Goal: Browse casually: Explore the website without a specific task or goal

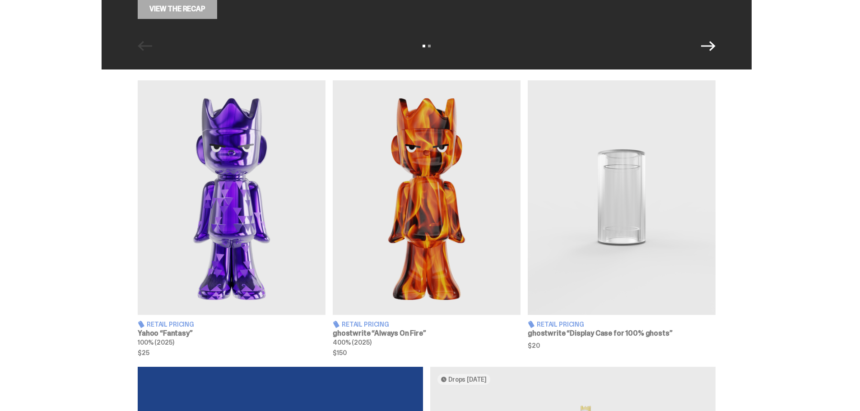
scroll to position [271, 0]
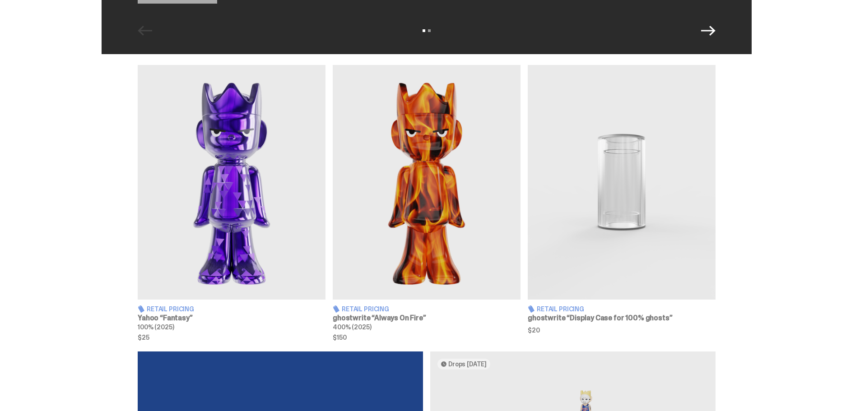
click at [446, 179] on img at bounding box center [427, 182] width 188 height 235
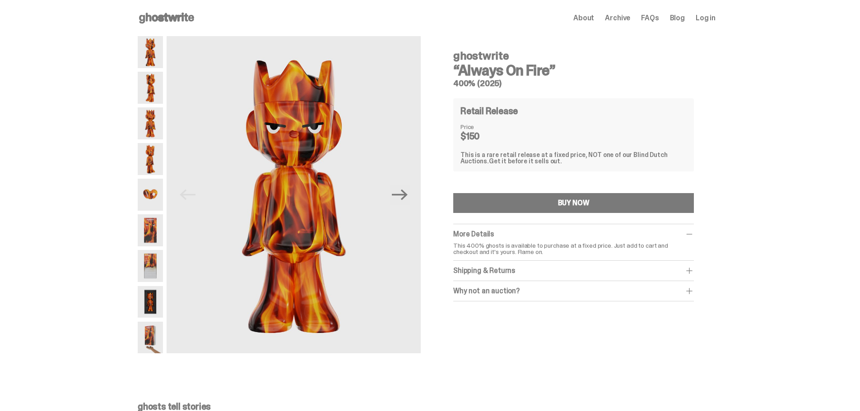
click at [155, 81] on img at bounding box center [150, 88] width 25 height 32
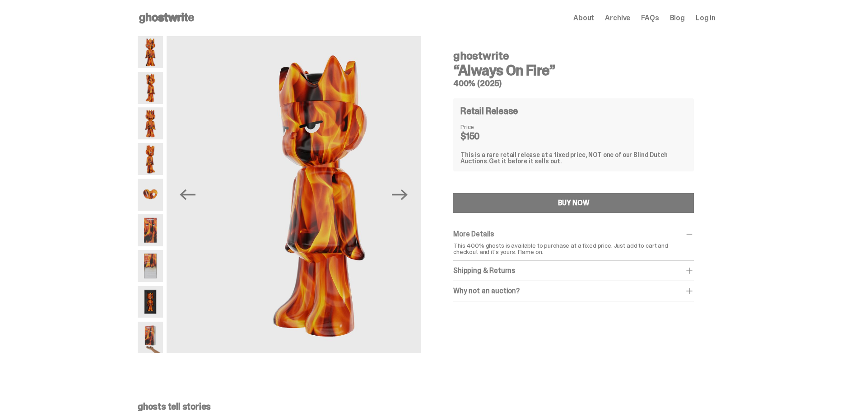
click at [154, 59] on img at bounding box center [150, 52] width 25 height 32
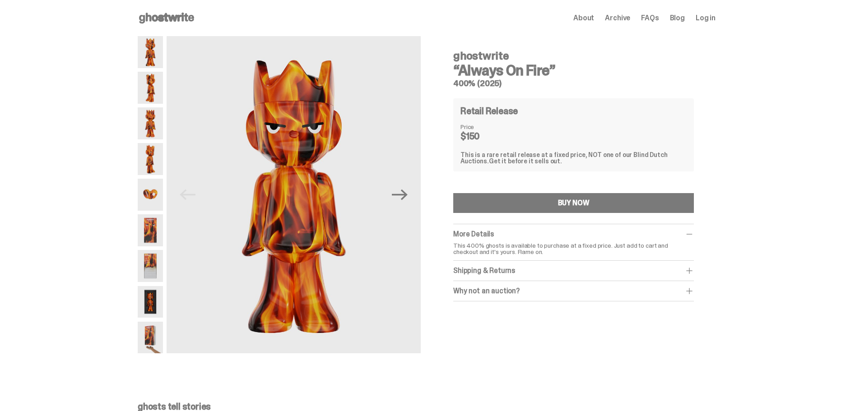
click at [158, 157] on img at bounding box center [150, 159] width 25 height 32
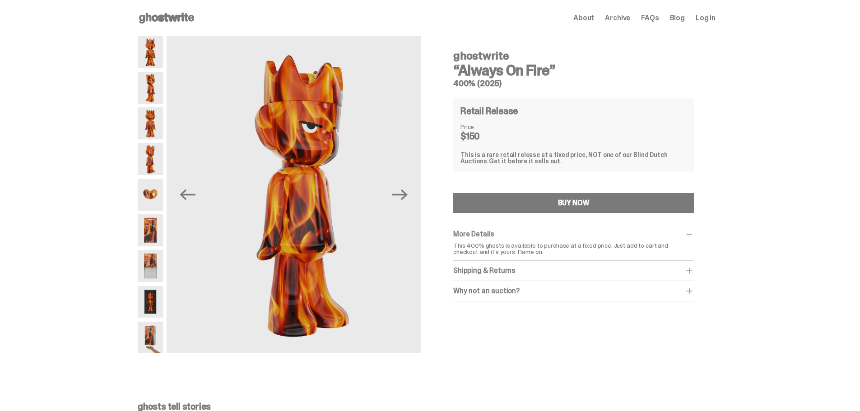
click at [158, 189] on img at bounding box center [150, 195] width 25 height 32
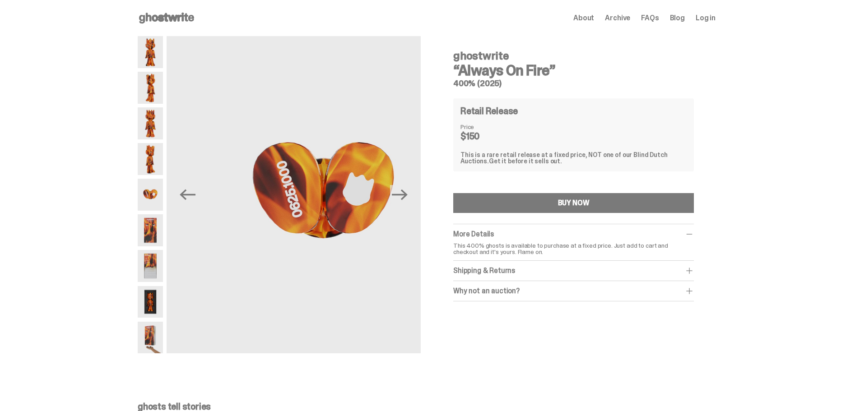
click at [154, 220] on img at bounding box center [150, 230] width 25 height 32
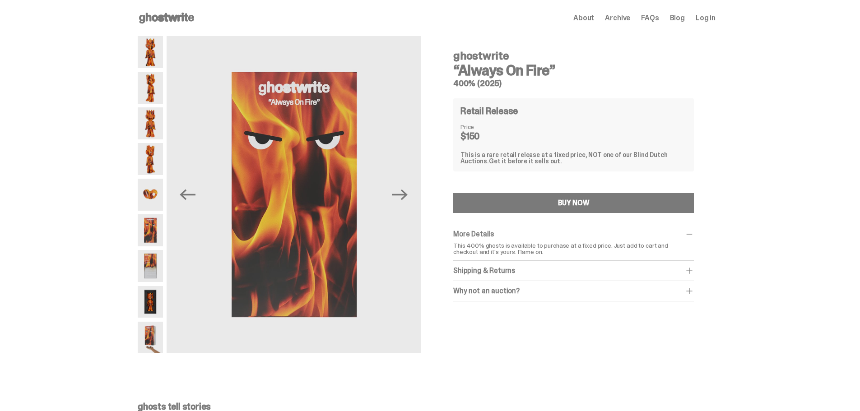
click at [149, 254] on img at bounding box center [150, 266] width 25 height 32
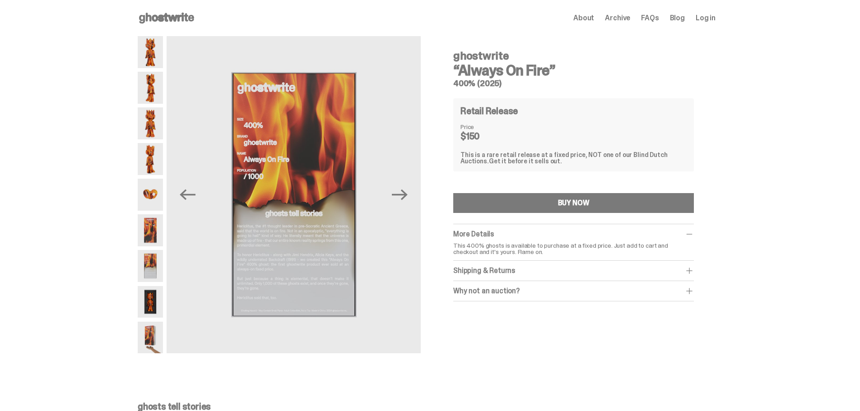
click at [149, 197] on img at bounding box center [150, 195] width 25 height 32
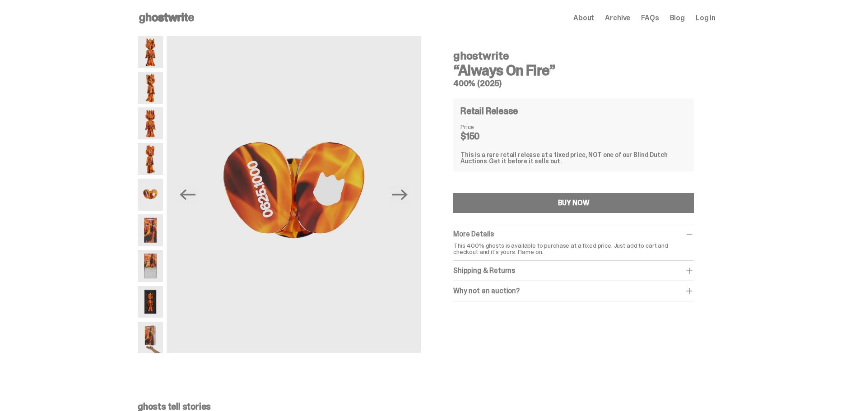
click at [160, 339] on img at bounding box center [150, 338] width 25 height 32
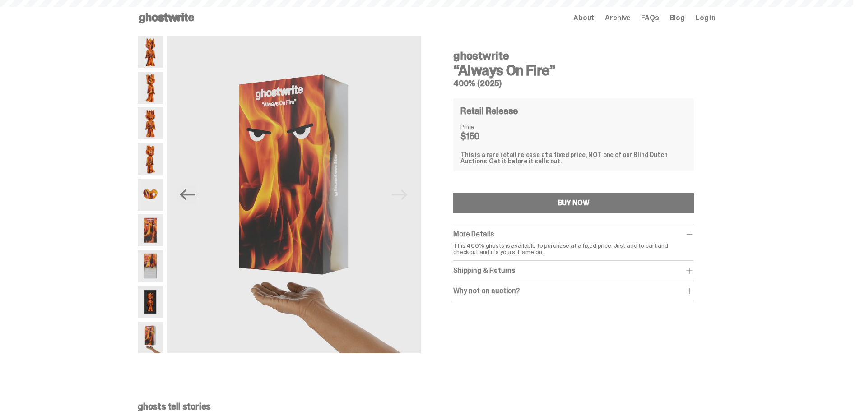
scroll to position [271, 0]
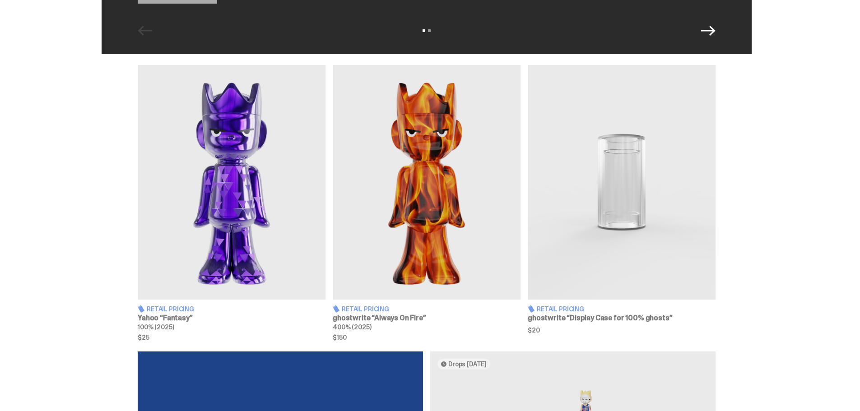
click at [264, 163] on img at bounding box center [232, 182] width 188 height 235
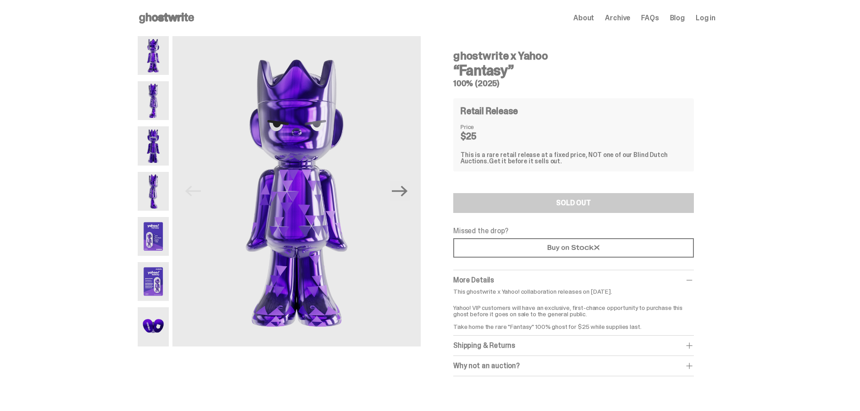
click at [150, 61] on img at bounding box center [153, 55] width 31 height 39
click at [152, 106] on img at bounding box center [153, 100] width 31 height 39
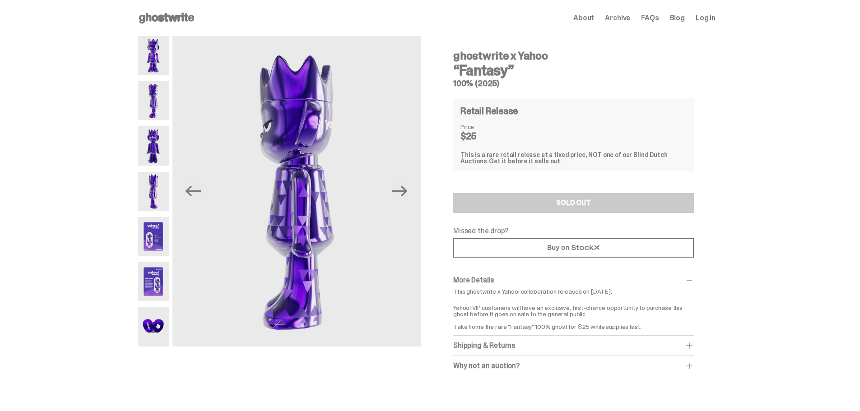
click at [158, 192] on img at bounding box center [153, 191] width 31 height 39
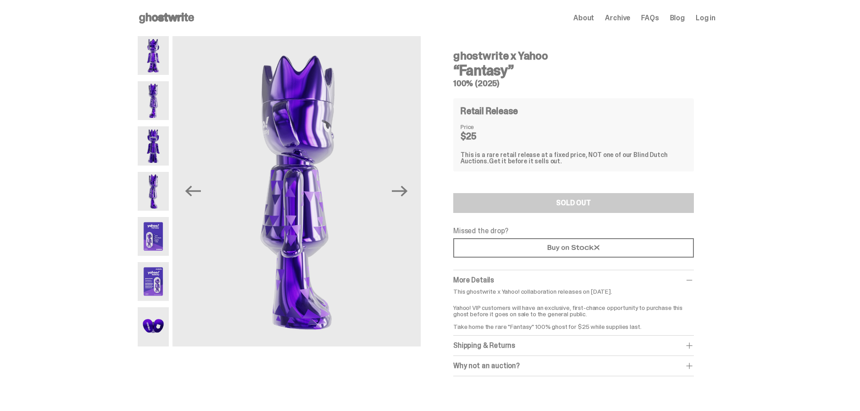
click at [155, 228] on img at bounding box center [153, 236] width 31 height 39
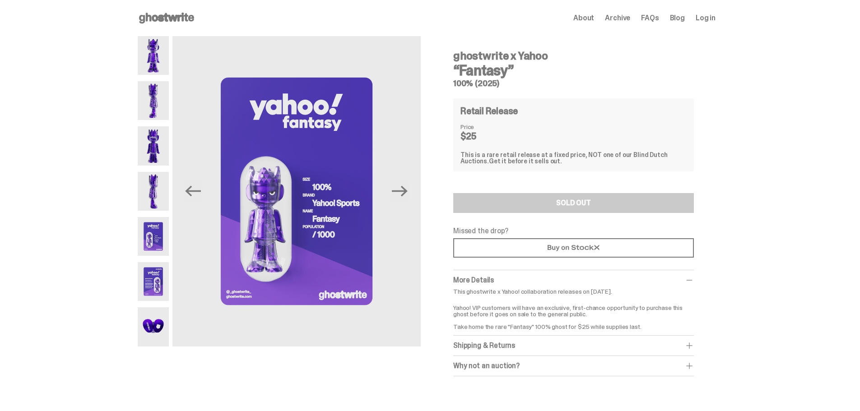
click at [159, 277] on img at bounding box center [153, 281] width 31 height 39
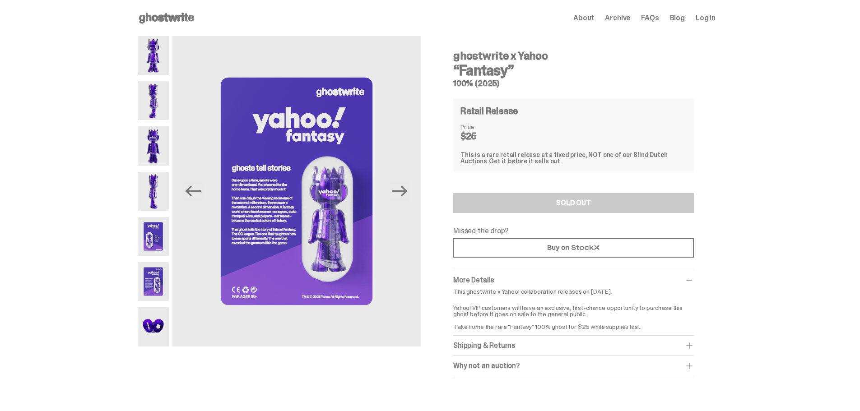
click at [156, 316] on img at bounding box center [153, 326] width 31 height 39
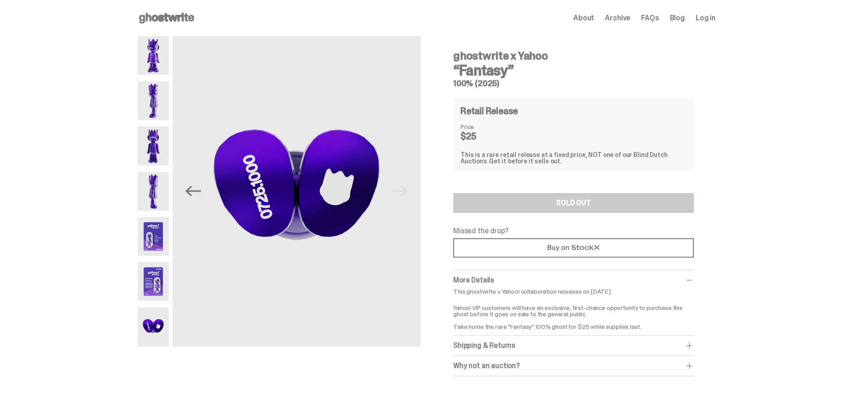
click at [152, 271] on img at bounding box center [153, 281] width 31 height 39
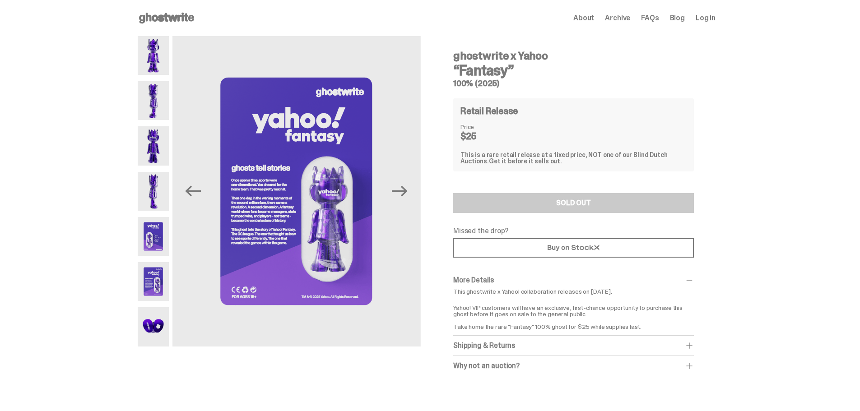
click at [154, 247] on img at bounding box center [153, 236] width 31 height 39
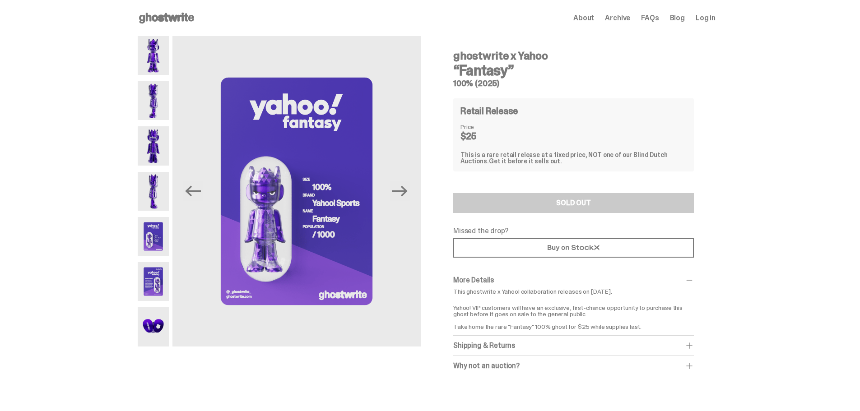
click at [159, 183] on img at bounding box center [153, 191] width 31 height 39
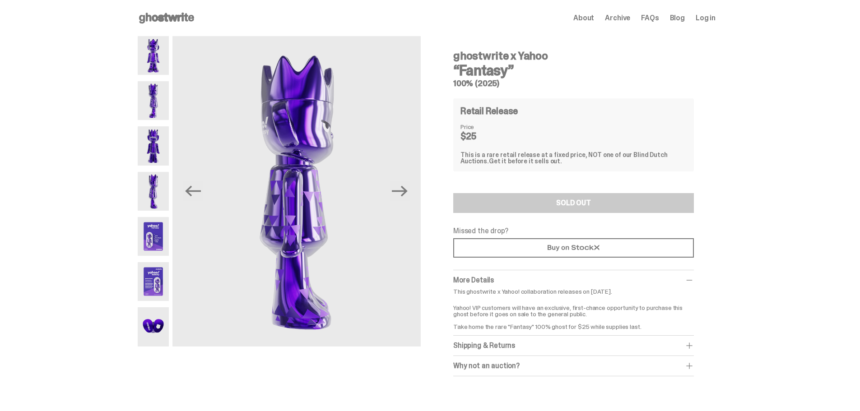
click at [158, 144] on img at bounding box center [153, 145] width 31 height 39
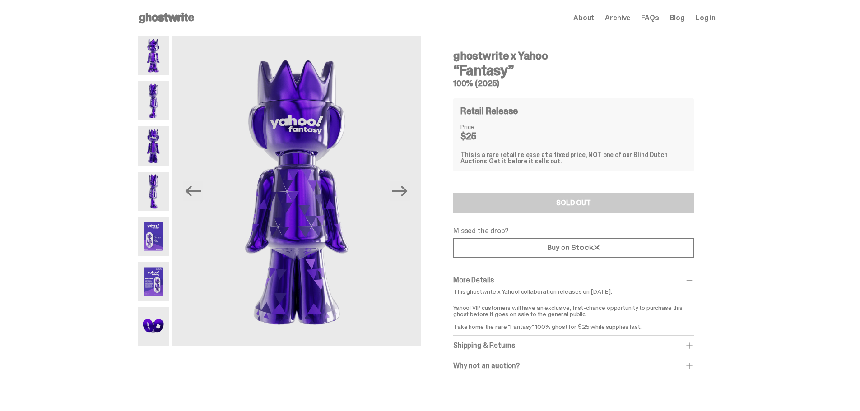
click at [154, 101] on img at bounding box center [153, 100] width 31 height 39
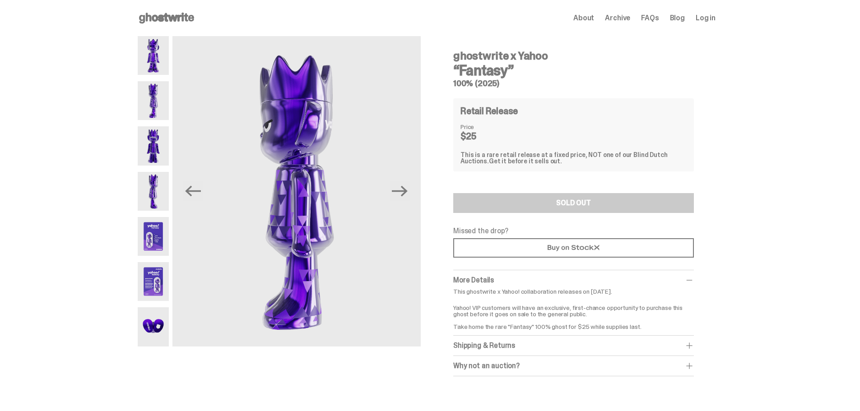
click at [155, 68] on img at bounding box center [153, 55] width 31 height 39
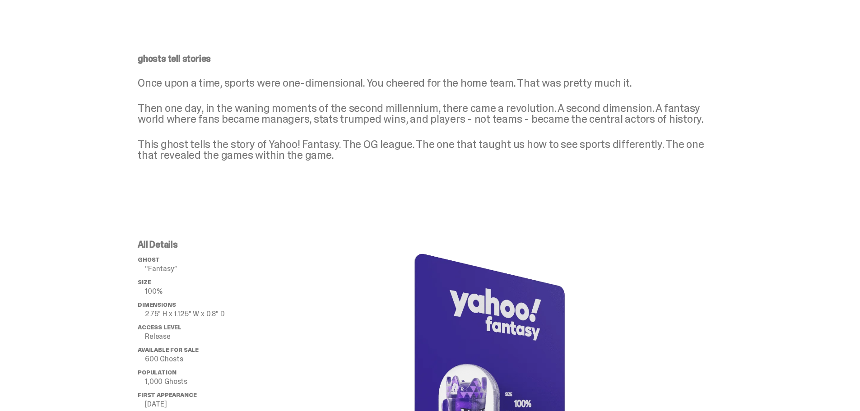
scroll to position [382, 0]
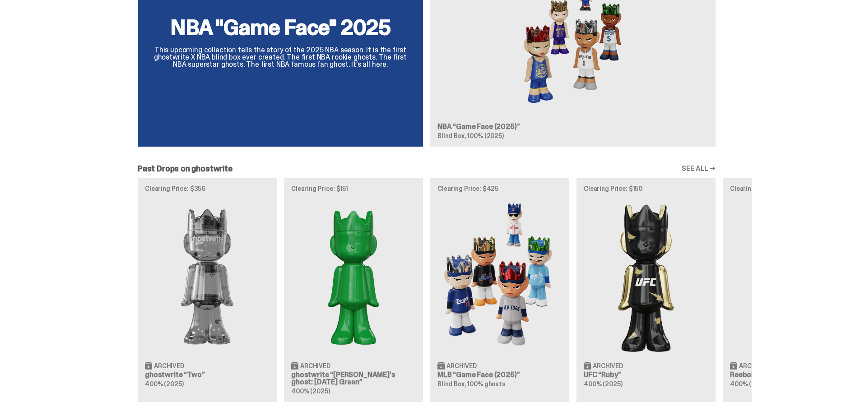
scroll to position [677, 0]
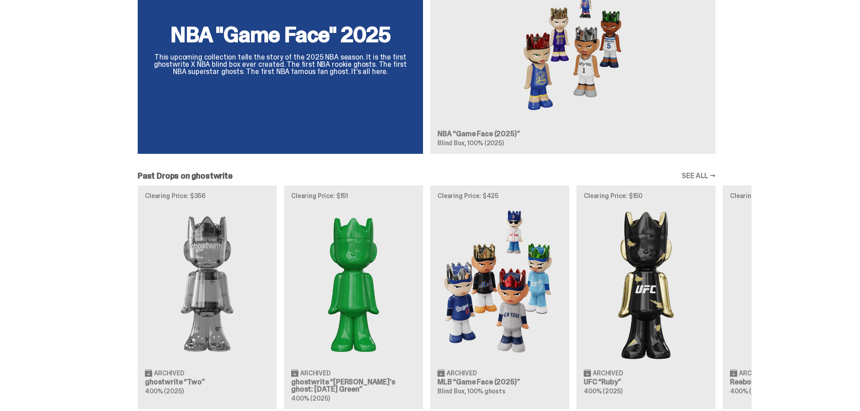
click at [577, 105] on div "NBA "Game Face" 2025 This upcoming collection tells the story of the 2025 NBA s…" at bounding box center [427, 53] width 650 height 216
click at [348, 52] on div "NBA "Game Face" 2025 This upcoming collection tells the story of the 2025 NBA s…" at bounding box center [427, 53] width 650 height 216
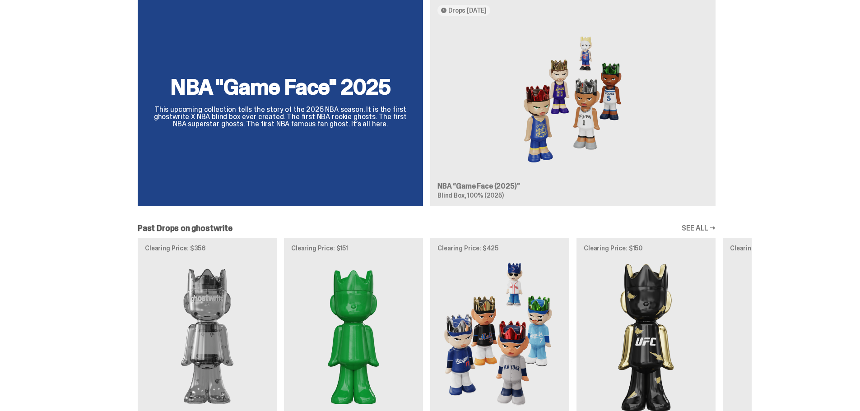
scroll to position [542, 0]
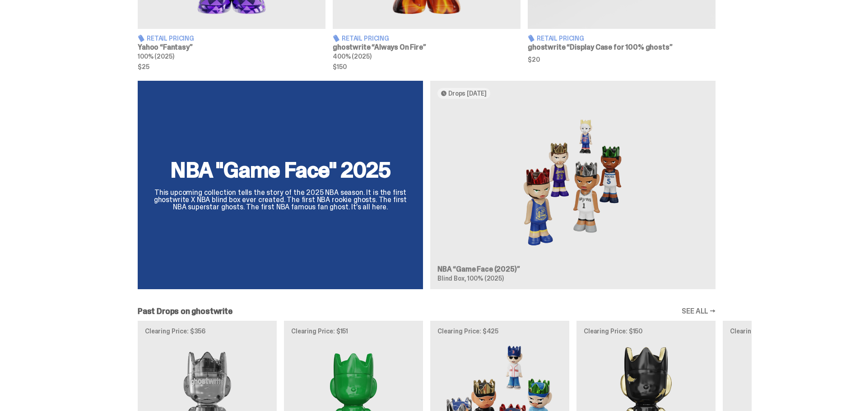
click at [358, 178] on div "NBA "Game Face" 2025 This upcoming collection tells the story of the 2025 NBA s…" at bounding box center [427, 189] width 650 height 216
click at [367, 193] on div "NBA "Game Face" 2025 This upcoming collection tells the story of the 2025 NBA s…" at bounding box center [427, 189] width 650 height 216
click at [590, 154] on div "NBA "Game Face" 2025 This upcoming collection tells the story of the 2025 NBA s…" at bounding box center [427, 189] width 650 height 216
click at [591, 155] on div "NBA "Game Face" 2025 This upcoming collection tells the story of the 2025 NBA s…" at bounding box center [427, 189] width 650 height 216
click at [591, 157] on div "NBA "Game Face" 2025 This upcoming collection tells the story of the 2025 NBA s…" at bounding box center [427, 189] width 650 height 216
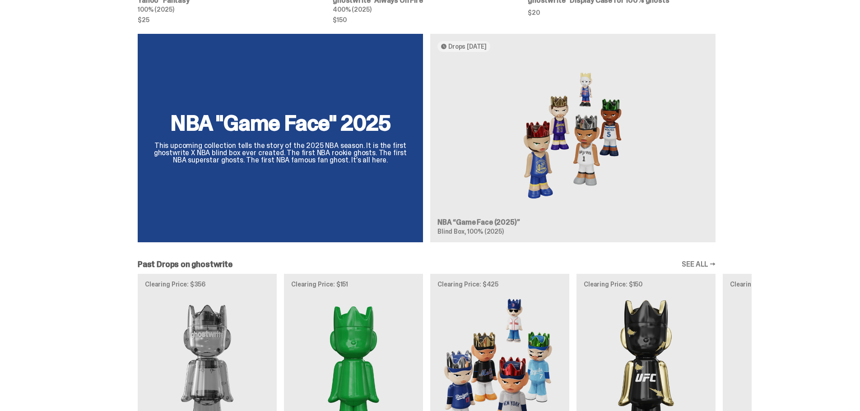
scroll to position [632, 0]
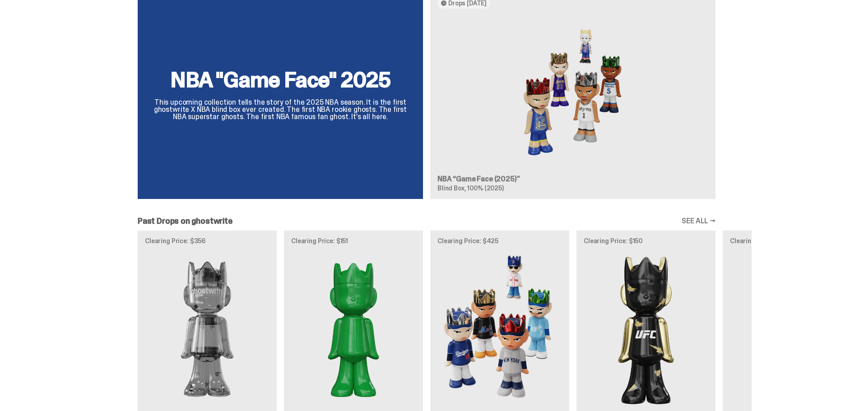
click at [332, 69] on div "NBA "Game Face" 2025 This upcoming collection tells the story of the 2025 NBA s…" at bounding box center [427, 99] width 650 height 216
click at [332, 73] on div "NBA "Game Face" 2025 This upcoming collection tells the story of the 2025 NBA s…" at bounding box center [427, 99] width 650 height 216
click at [590, 116] on div "NBA "Game Face" 2025 This upcoming collection tells the story of the 2025 NBA s…" at bounding box center [427, 99] width 650 height 216
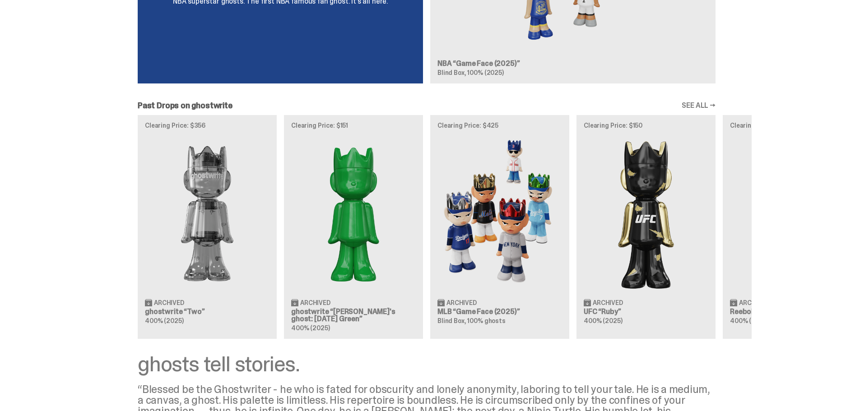
scroll to position [767, 0]
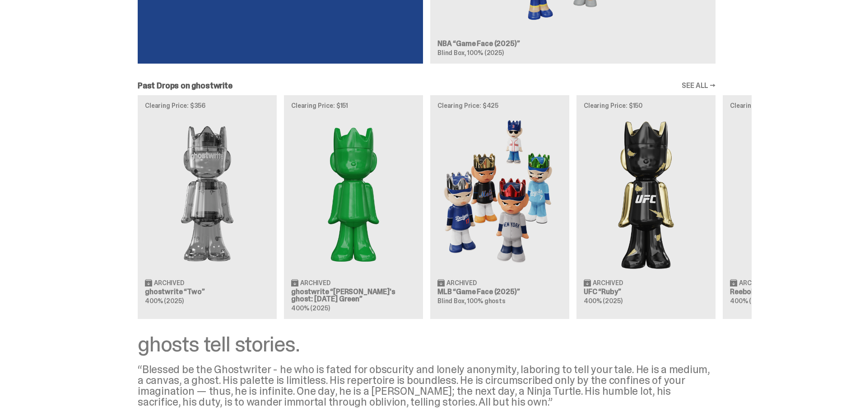
click at [710, 86] on link "SEE ALL →" at bounding box center [699, 85] width 34 height 7
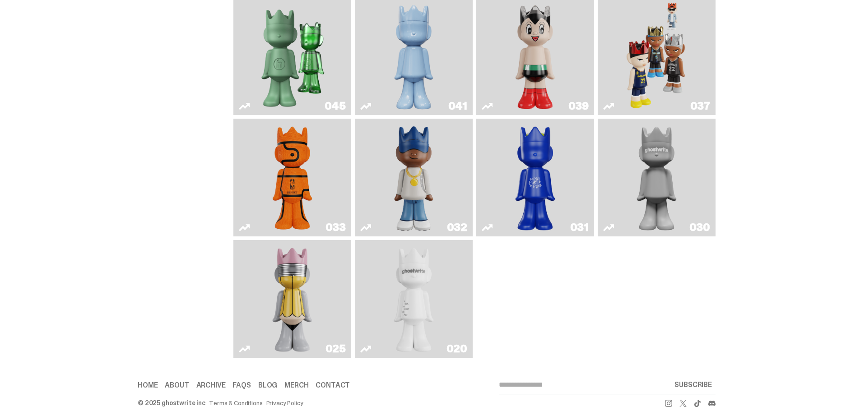
scroll to position [360, 0]
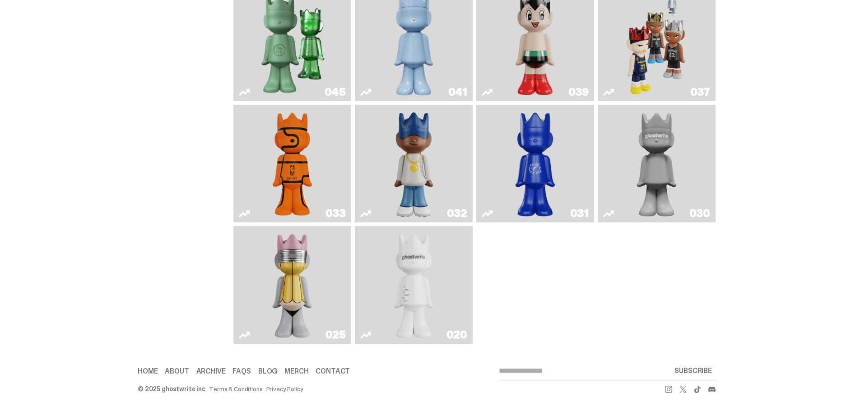
click at [561, 172] on img "Latte" at bounding box center [535, 163] width 62 height 111
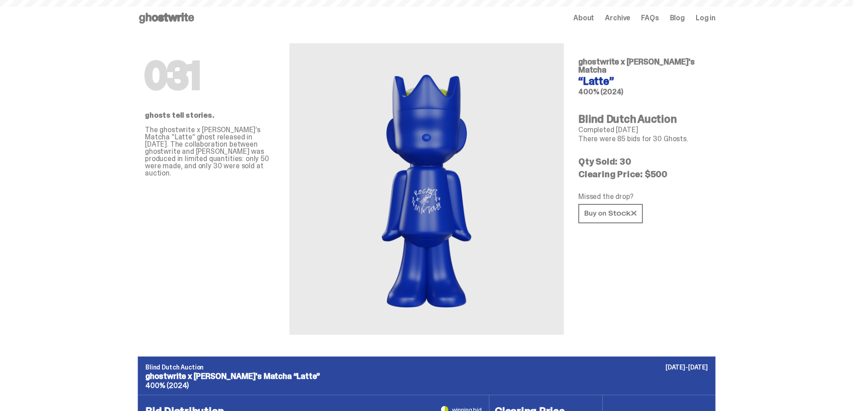
scroll to position [360, 0]
